Goal: Information Seeking & Learning: Learn about a topic

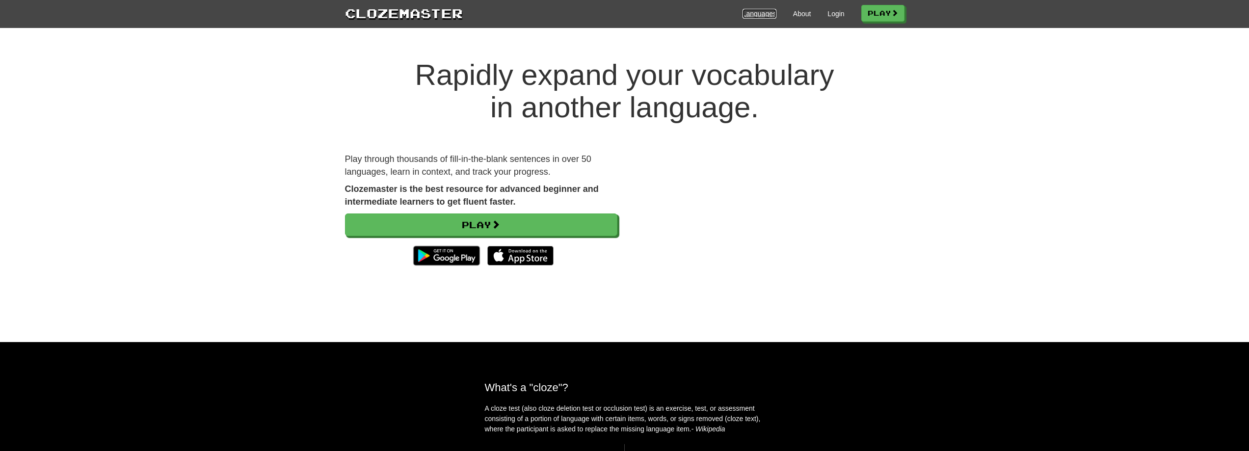
click at [743, 14] on link "Languages" at bounding box center [760, 14] width 34 height 10
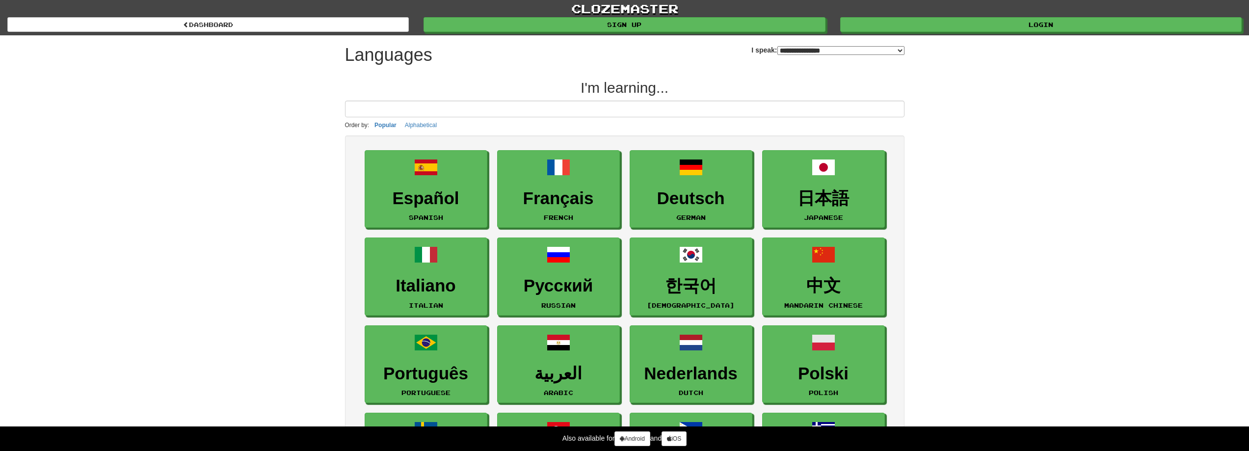
select select "*******"
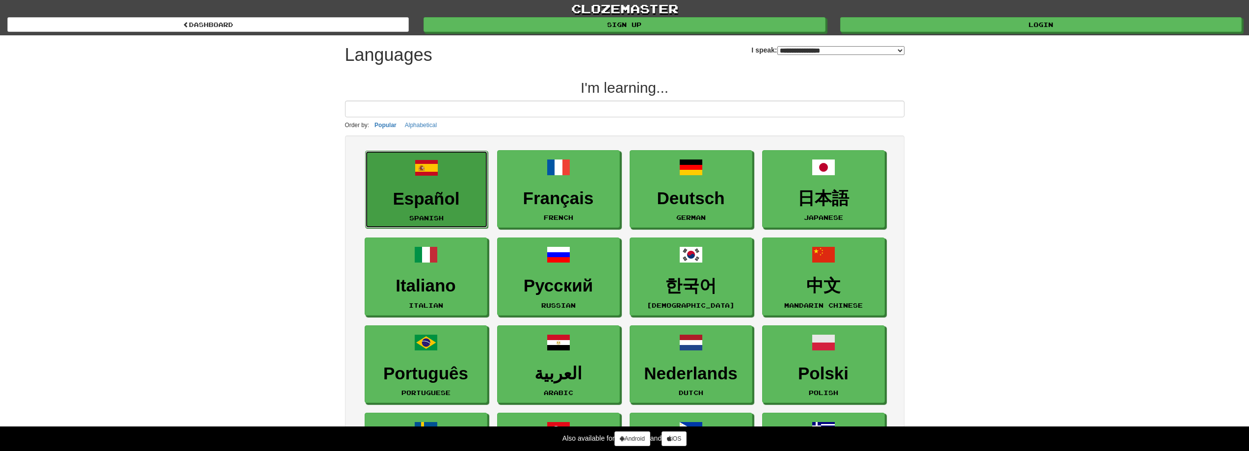
click at [448, 194] on h3 "Español" at bounding box center [427, 198] width 112 height 19
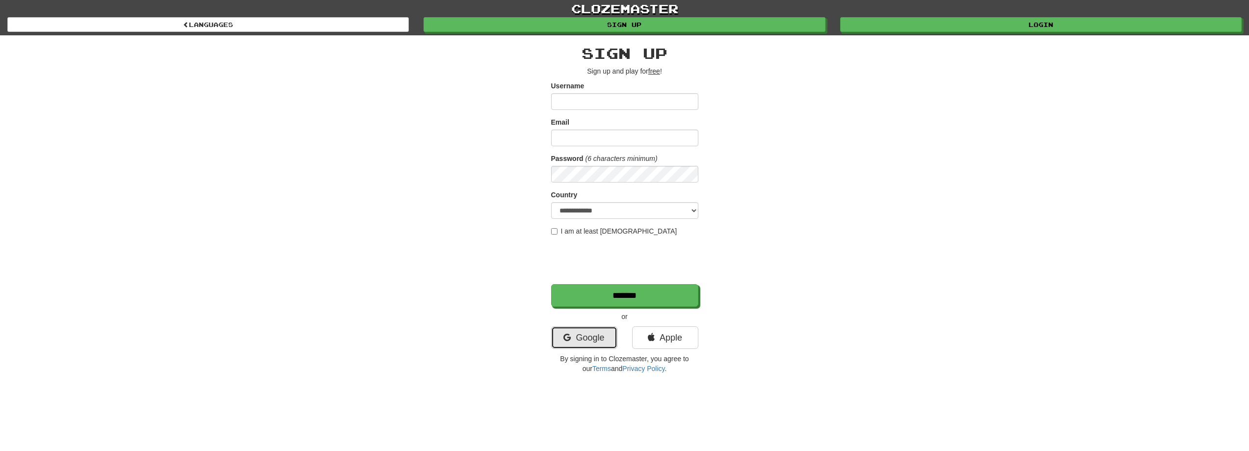
click at [586, 334] on link "Google" at bounding box center [584, 337] width 66 height 23
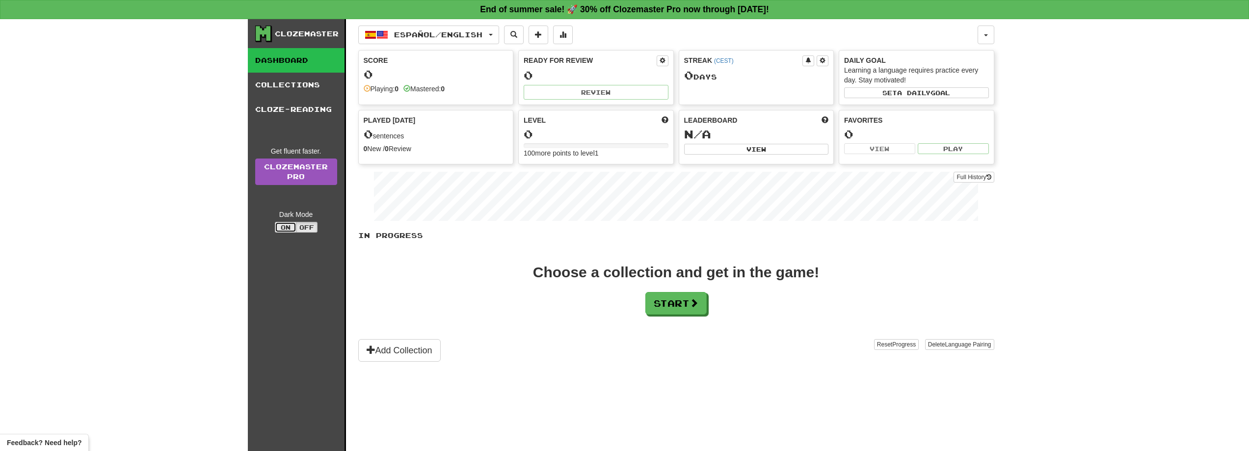
click at [293, 229] on button "On" at bounding box center [286, 227] width 22 height 11
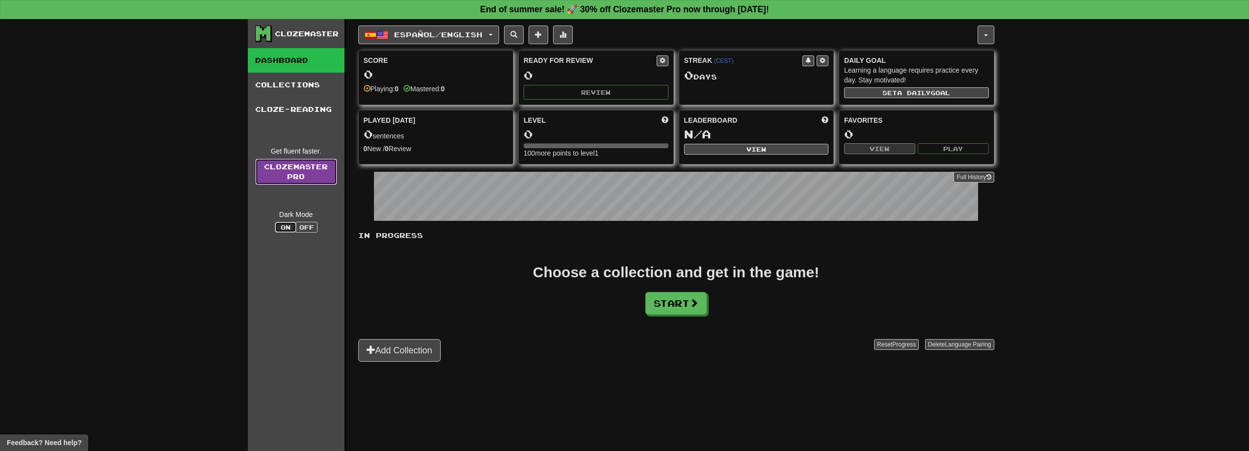
click at [309, 177] on link "Clozemaster Pro" at bounding box center [296, 172] width 82 height 27
click at [676, 307] on button "Start" at bounding box center [676, 304] width 61 height 23
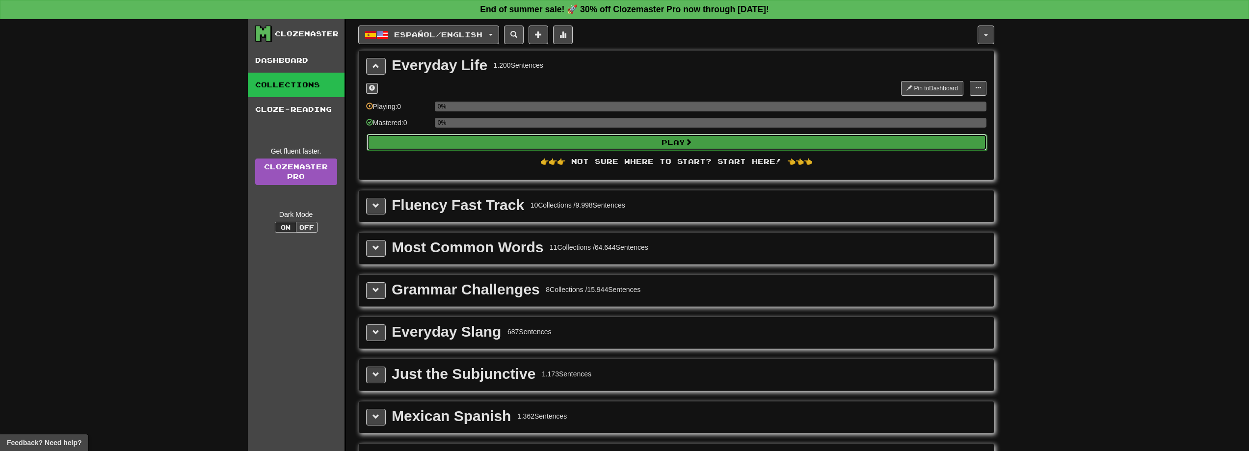
click at [667, 142] on button "Play" at bounding box center [677, 142] width 621 height 17
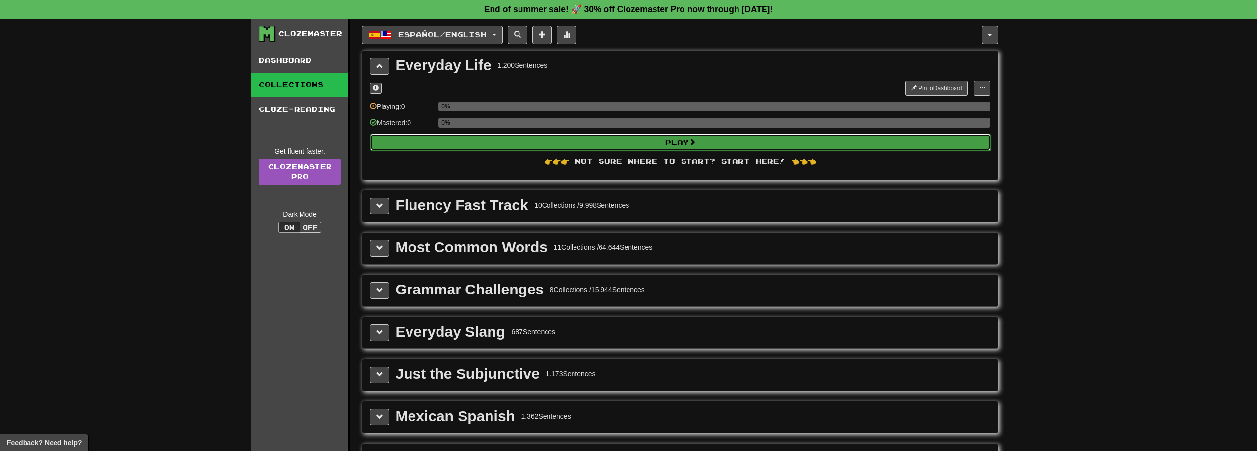
select select "**"
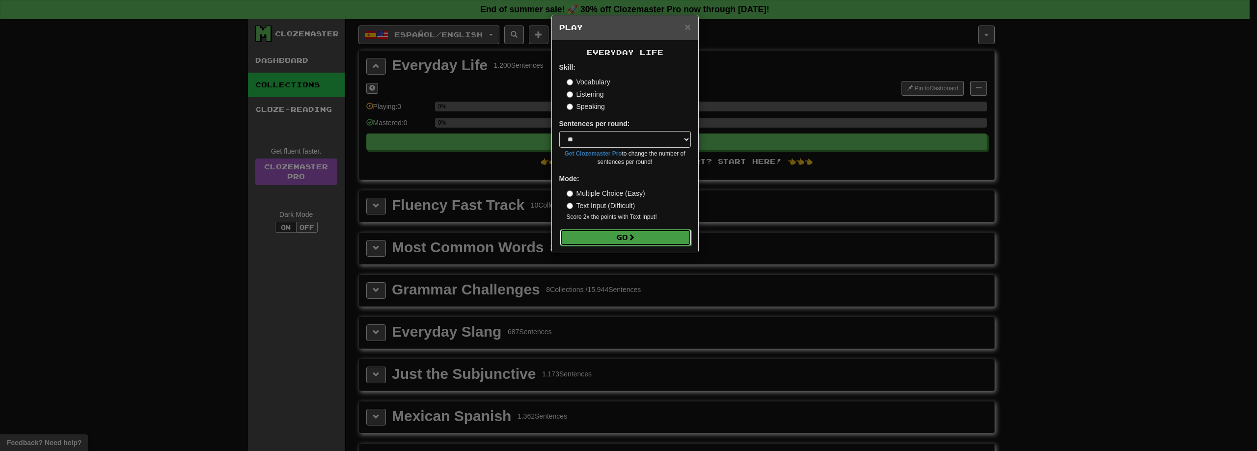
click at [661, 240] on button "Go" at bounding box center [626, 237] width 132 height 17
click at [683, 27] on h5 "Play" at bounding box center [625, 28] width 132 height 10
click at [687, 27] on span "×" at bounding box center [687, 26] width 6 height 11
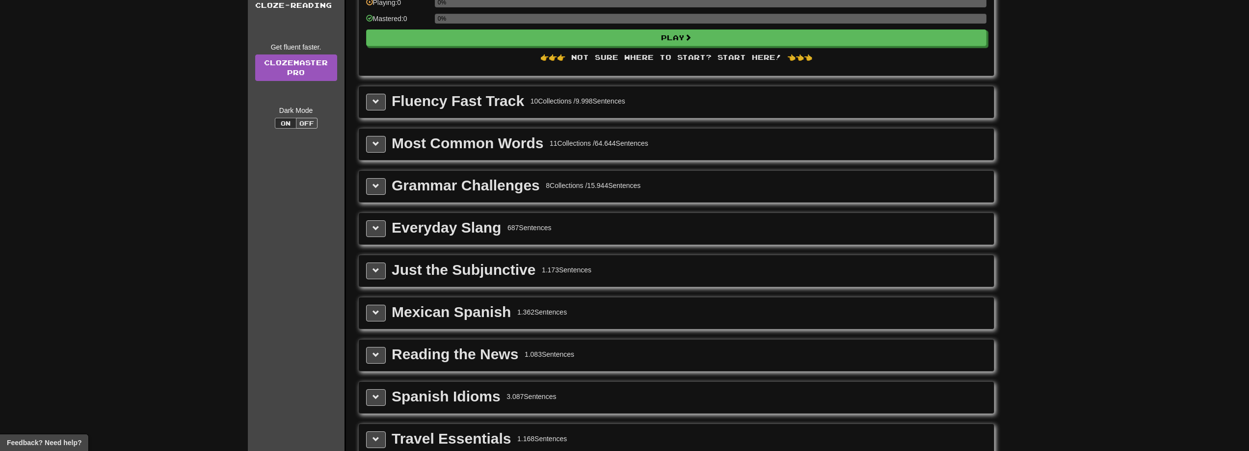
scroll to position [98, 0]
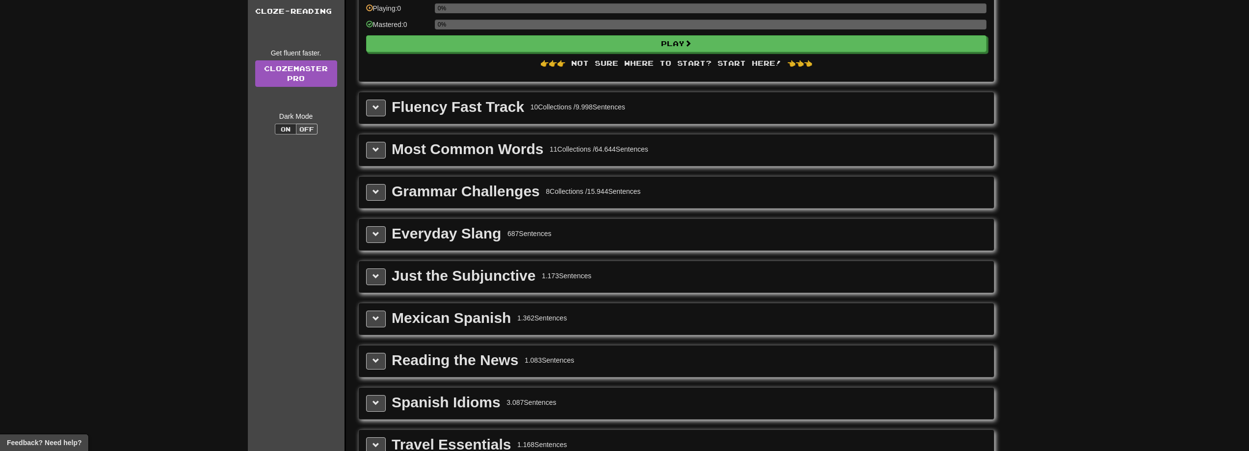
click at [515, 102] on div "Fluency Fast Track" at bounding box center [458, 107] width 133 height 15
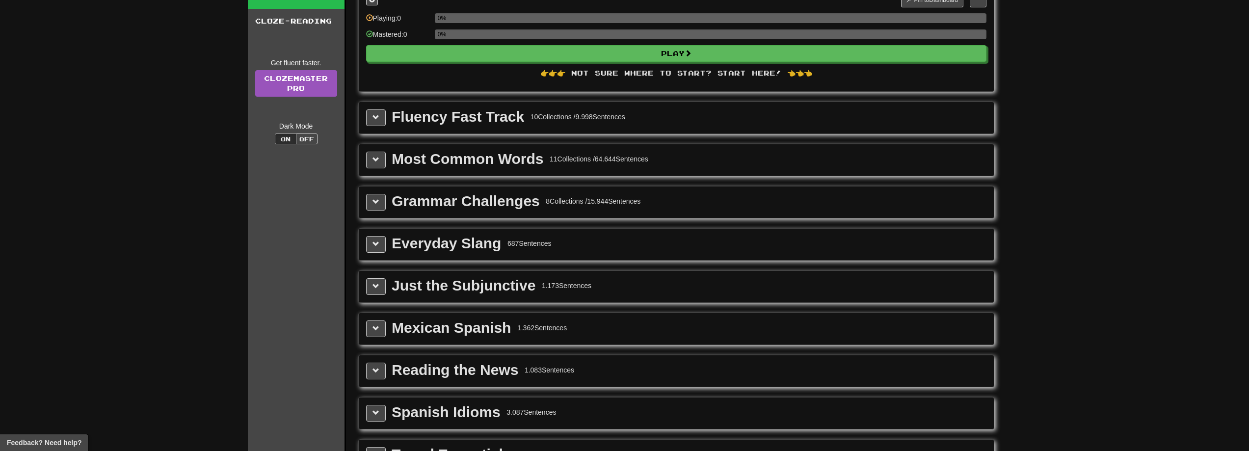
scroll to position [0, 0]
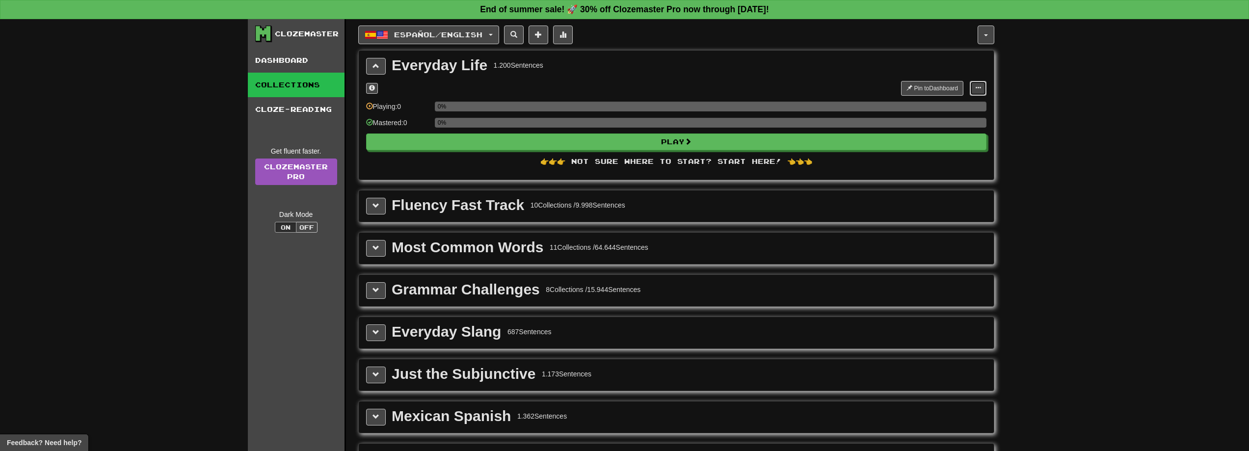
click at [978, 89] on span at bounding box center [978, 88] width 6 height 6
click at [971, 104] on span "Manage Sentences" at bounding box center [946, 106] width 59 height 8
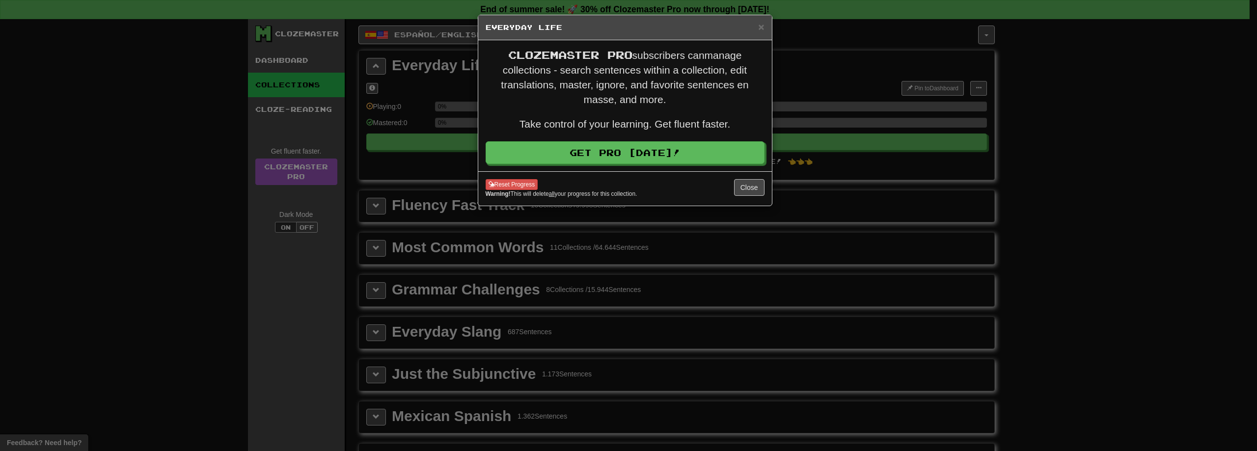
click at [1227, 173] on div "× Everyday Life Clozemaster Pro subscribers can manage collections - search sen…" at bounding box center [628, 225] width 1257 height 451
click at [765, 29] on div "× Everyday Life" at bounding box center [625, 27] width 294 height 25
click at [758, 28] on span "×" at bounding box center [761, 26] width 6 height 11
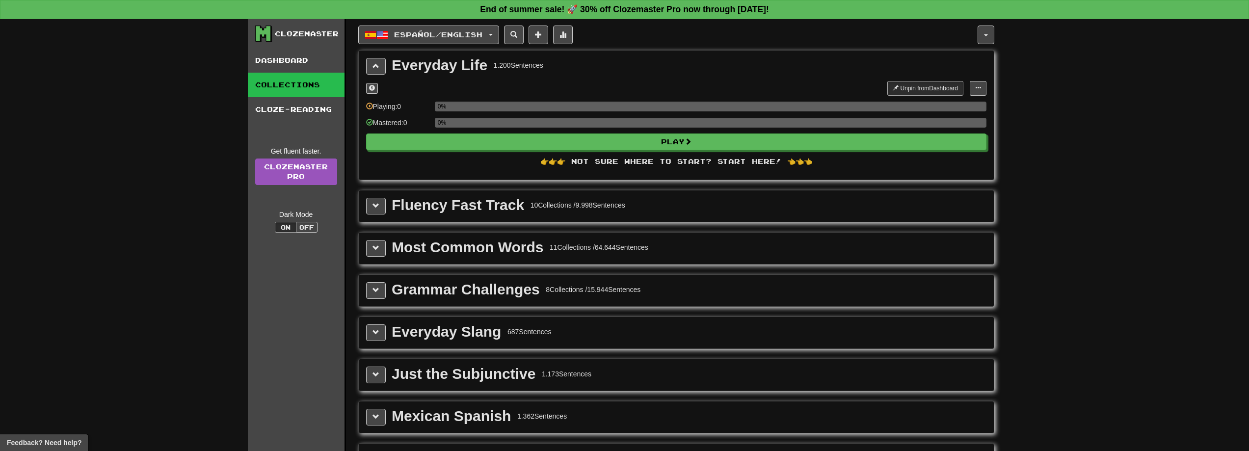
click at [387, 63] on div "Everyday Life 1.200 Sentences" at bounding box center [676, 66] width 621 height 17
click at [375, 65] on span at bounding box center [376, 65] width 7 height 7
